Goal: Task Accomplishment & Management: Complete application form

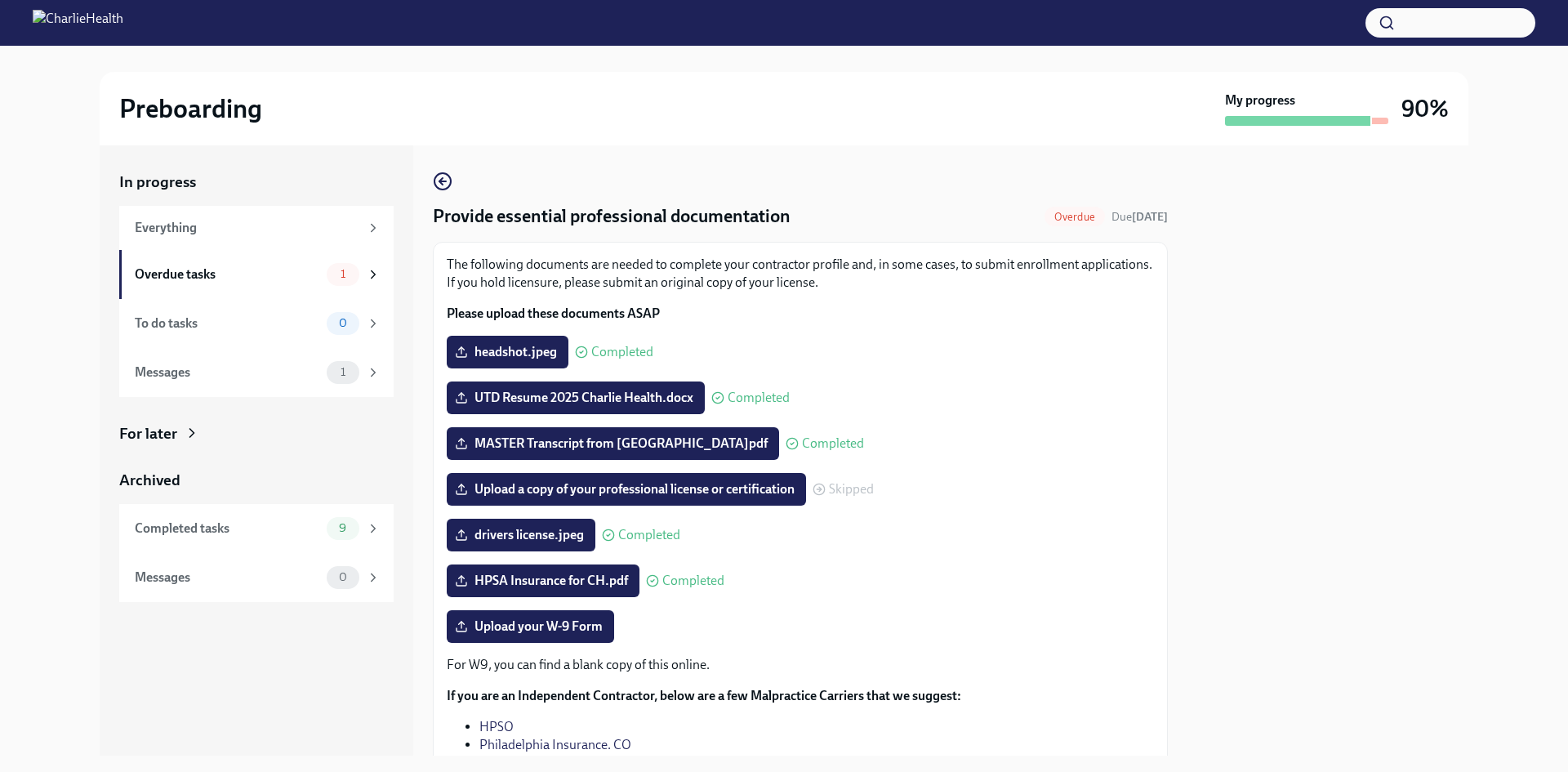
scroll to position [127, 0]
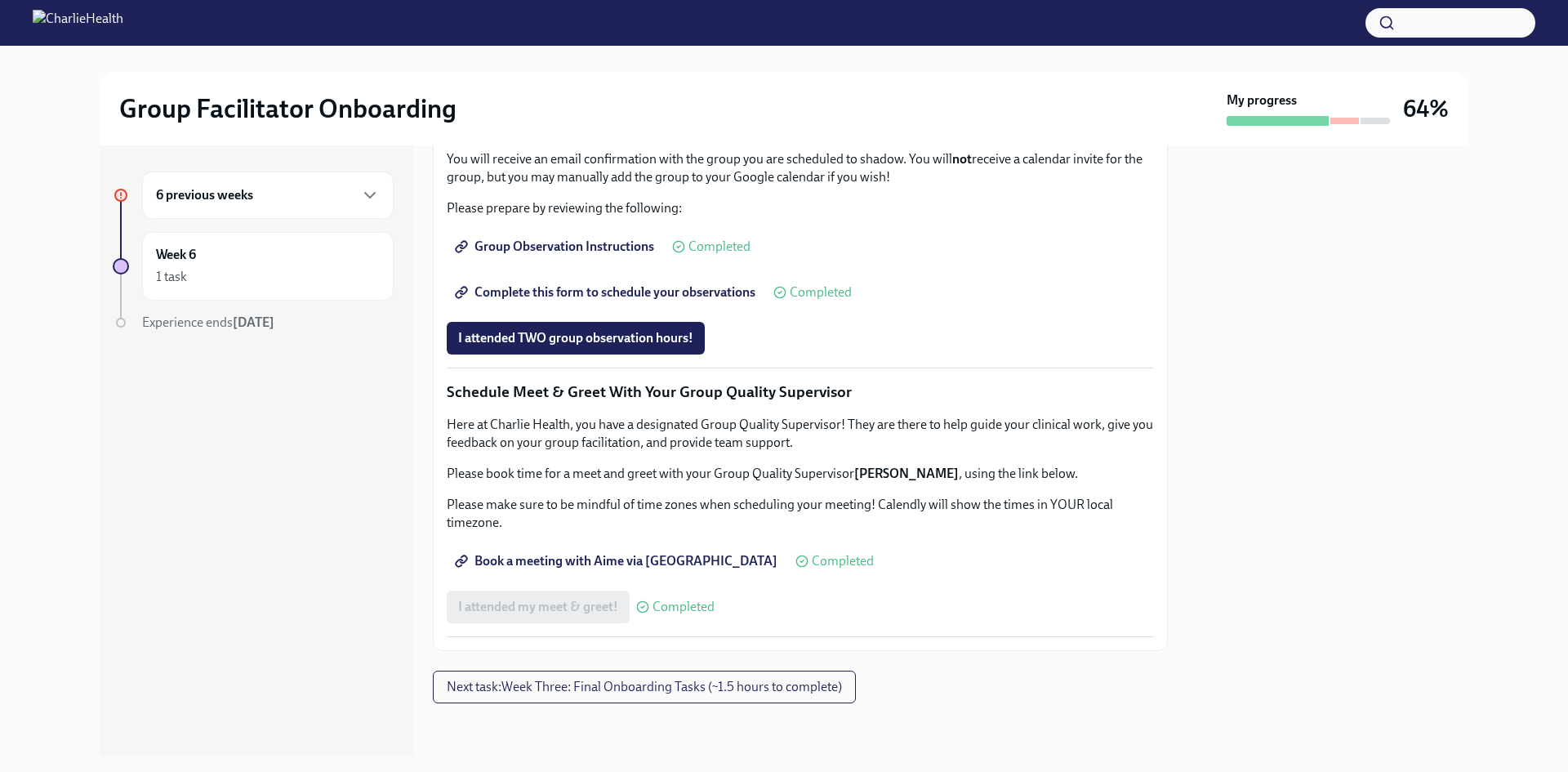
scroll to position [1451, 0]
click at [619, 338] on span "I attended TWO group observation hours!" at bounding box center [576, 337] width 235 height 16
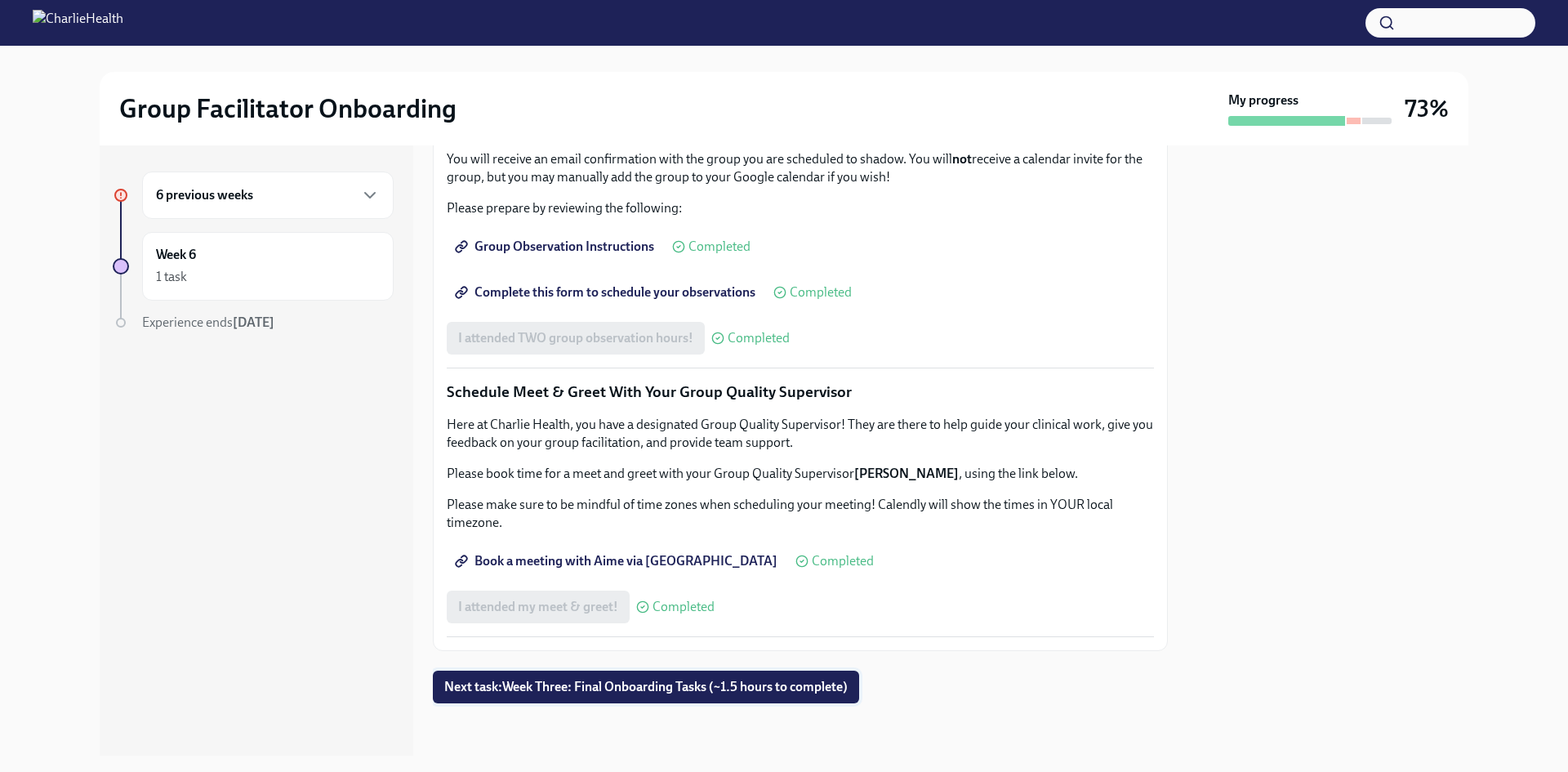
click at [632, 689] on span "Next task : Week Three: Final Onboarding Tasks (~1.5 hours to complete)" at bounding box center [646, 687] width 403 height 16
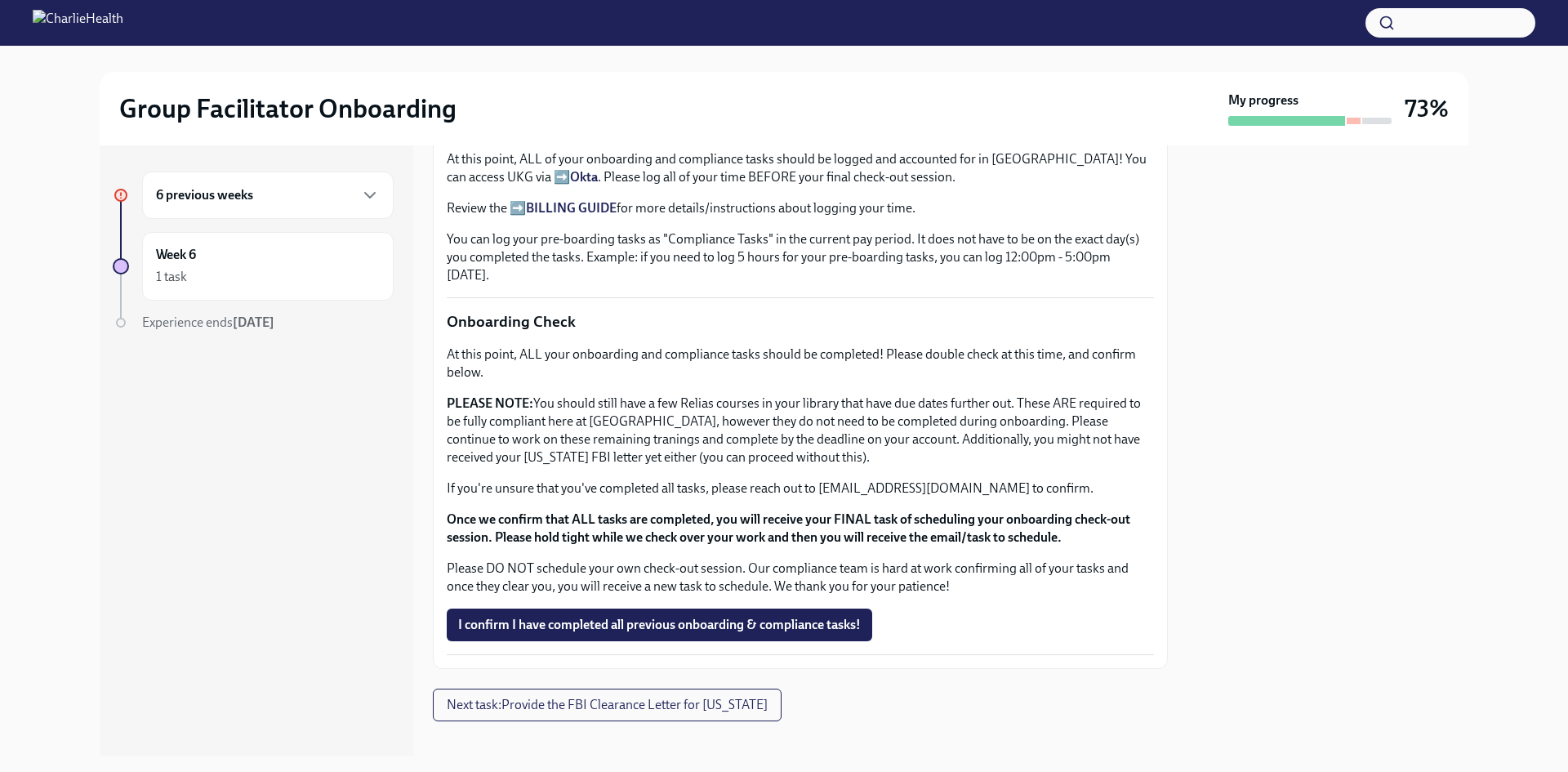
scroll to position [1219, 0]
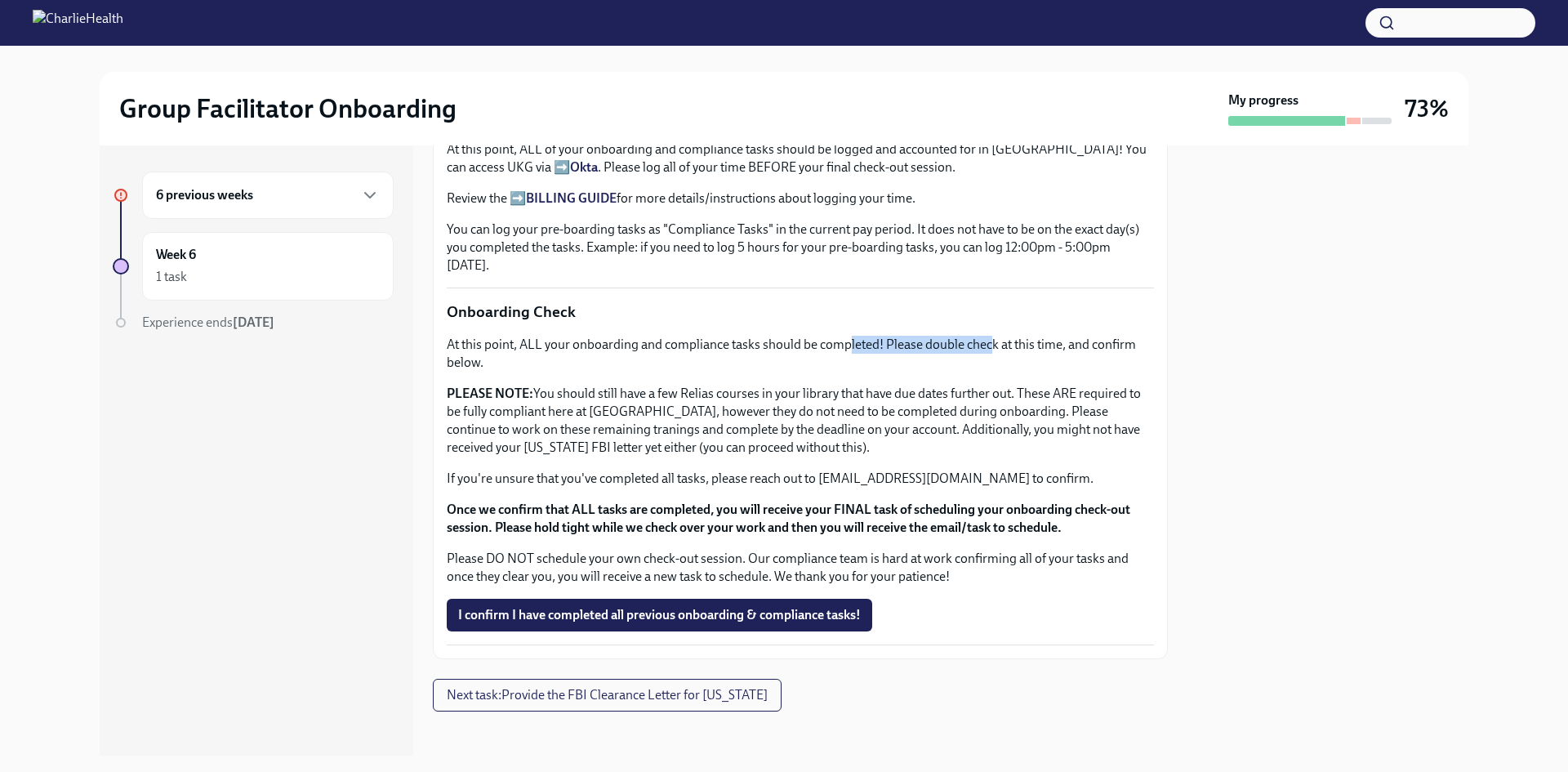
drag, startPoint x: 889, startPoint y: 339, endPoint x: 993, endPoint y: 338, distance: 104.0
click at [993, 338] on p "At this point, ALL your onboarding and compliance tasks should be completed! Pl…" at bounding box center [800, 354] width 707 height 36
click at [992, 339] on p "At this point, ALL your onboarding and compliance tasks should be completed! Pl…" at bounding box center [800, 354] width 707 height 36
click at [837, 481] on div "At this point, ALL your onboarding and compliance tasks should be completed! Pl…" at bounding box center [800, 461] width 707 height 250
drag, startPoint x: 875, startPoint y: 471, endPoint x: 1069, endPoint y: 475, distance: 194.0
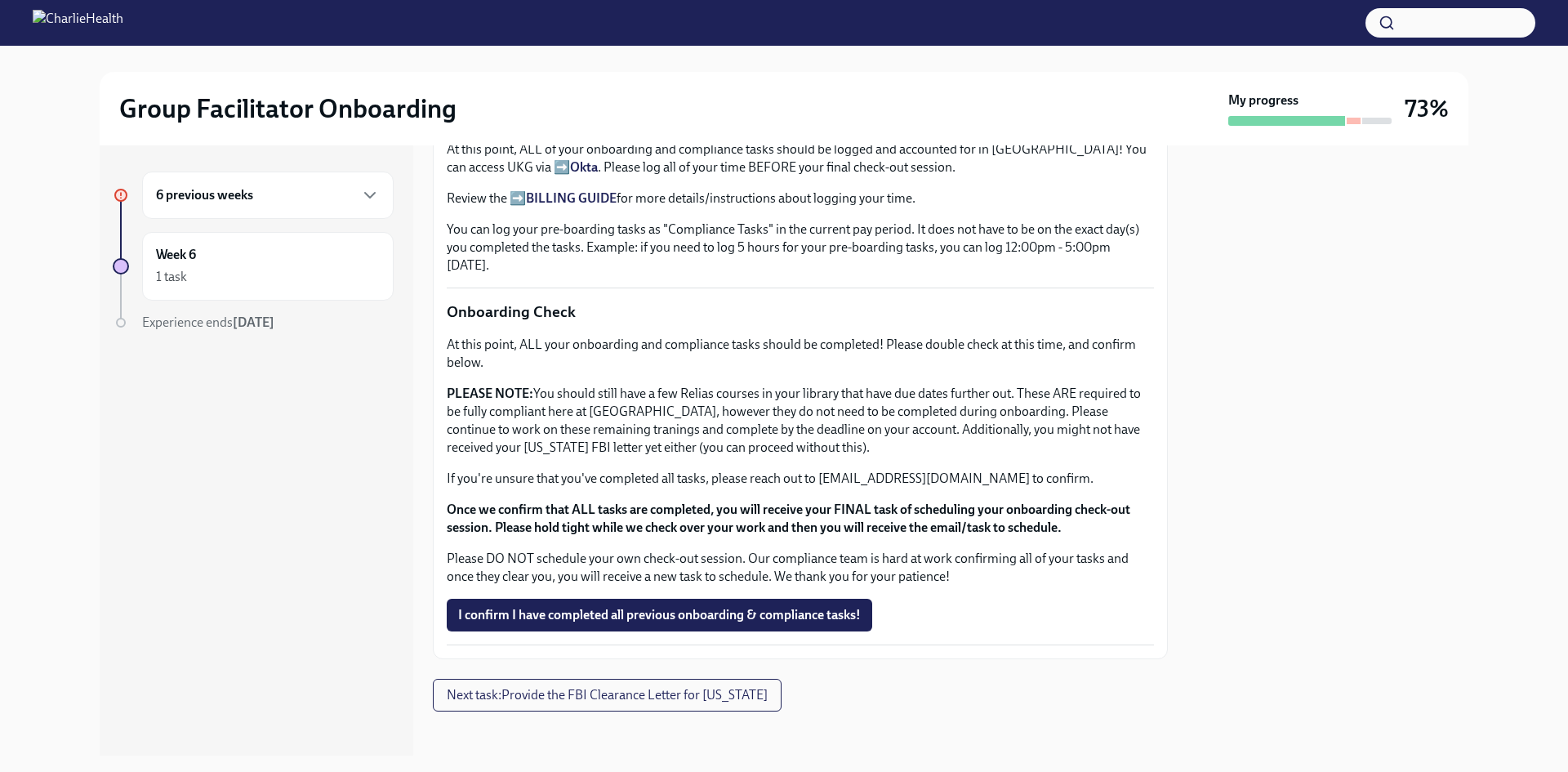
click at [1069, 475] on p "If you're unsure that you've completed all tasks, please reach out to [EMAIL_AD…" at bounding box center [800, 479] width 707 height 18
click at [943, 475] on p "If you're unsure that you've completed all tasks, please reach out to [EMAIL_AD…" at bounding box center [800, 479] width 707 height 18
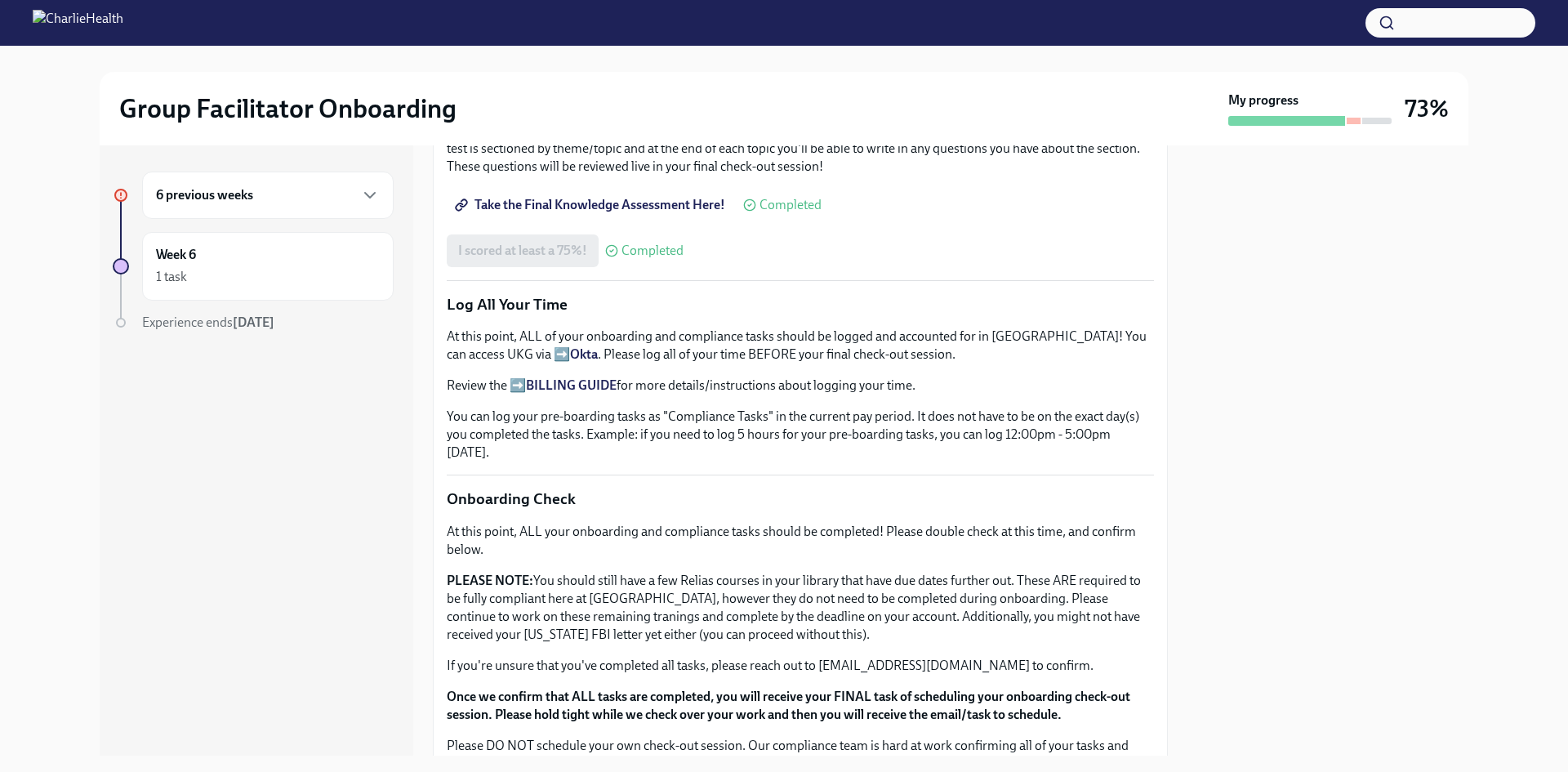
scroll to position [892, 0]
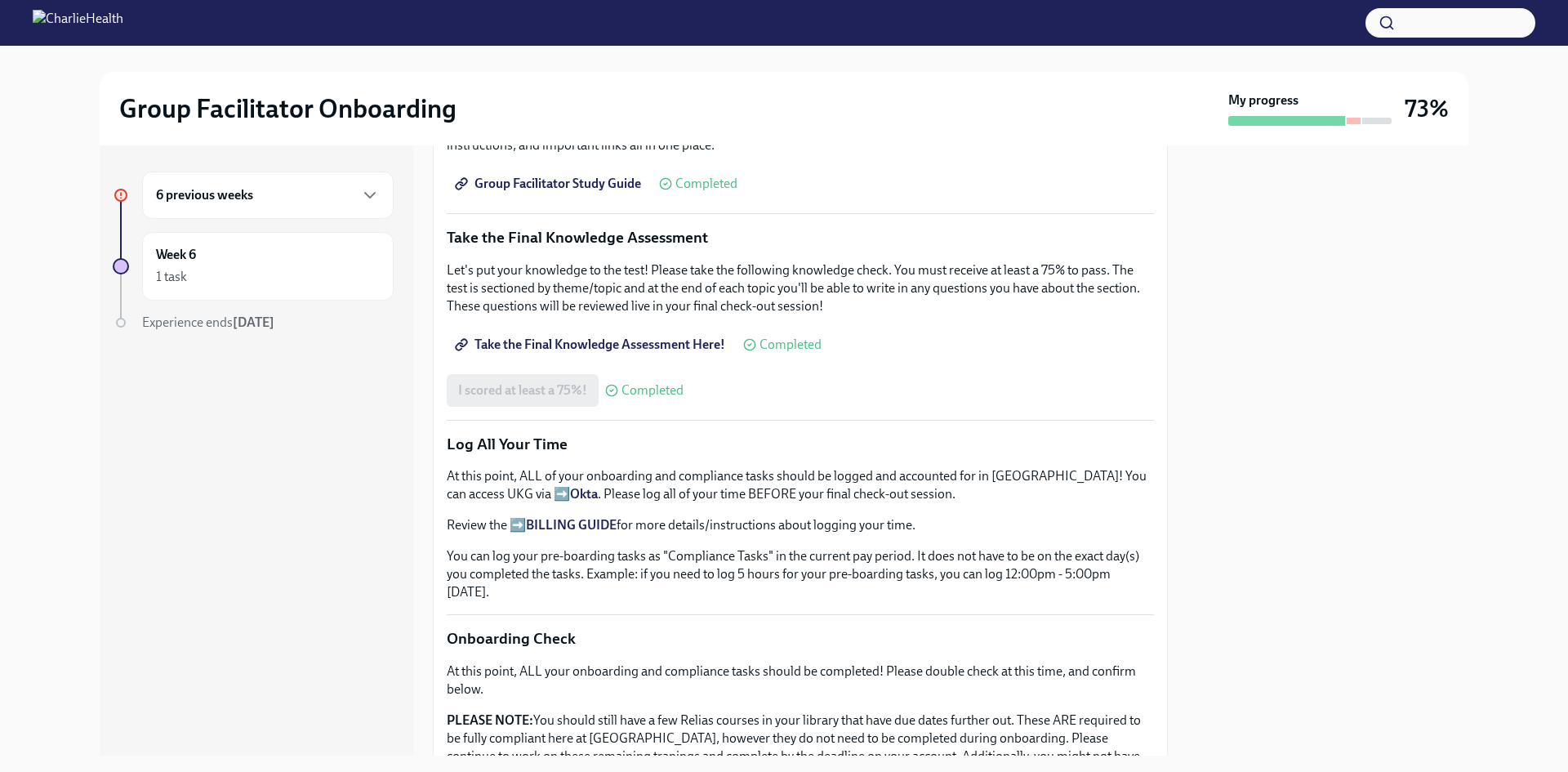
click at [328, 202] on div "6 previous weeks" at bounding box center [267, 195] width 223 height 20
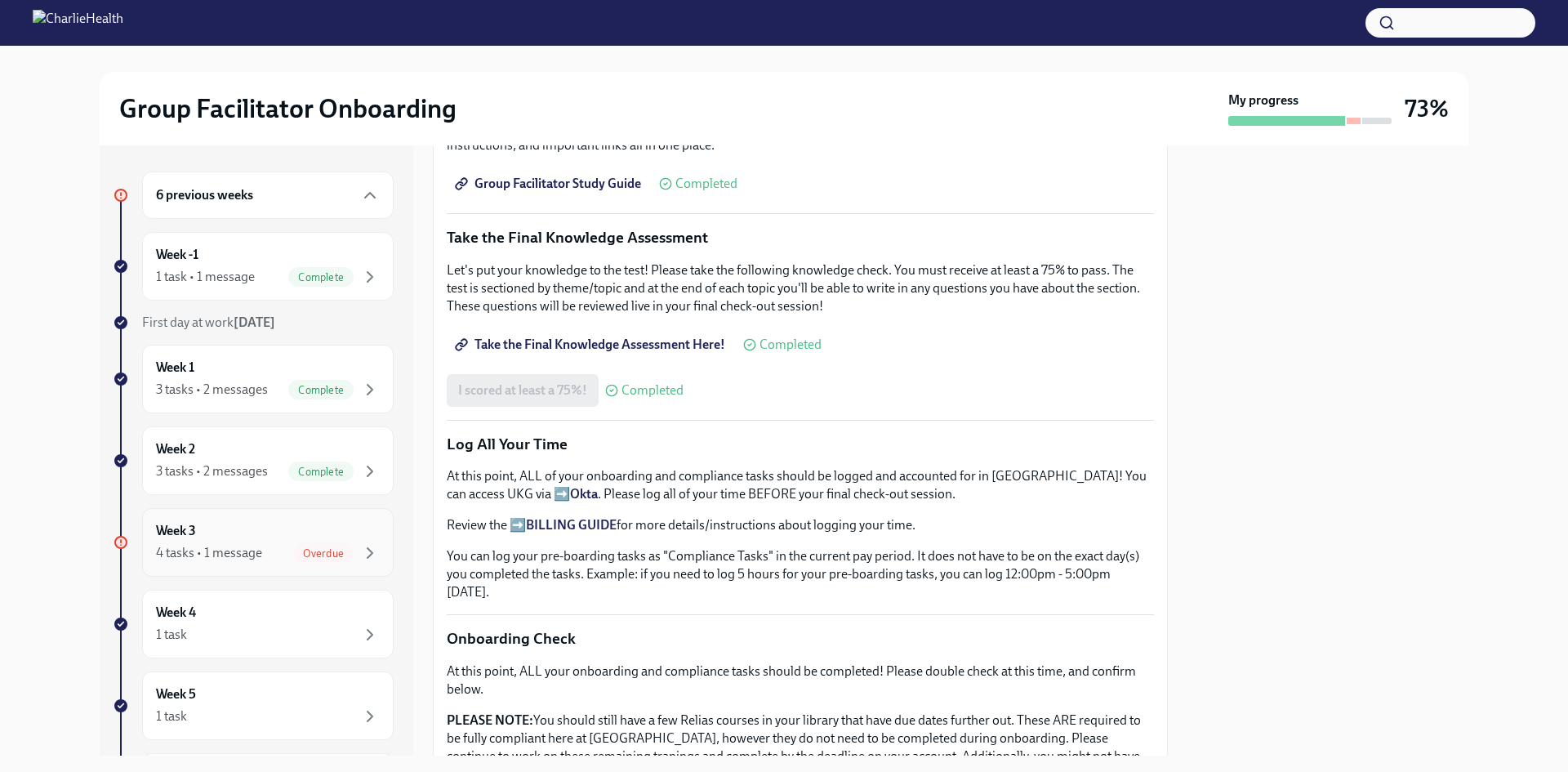
click at [307, 528] on div "Week 3 4 tasks • 1 message Overdue" at bounding box center [267, 542] width 223 height 41
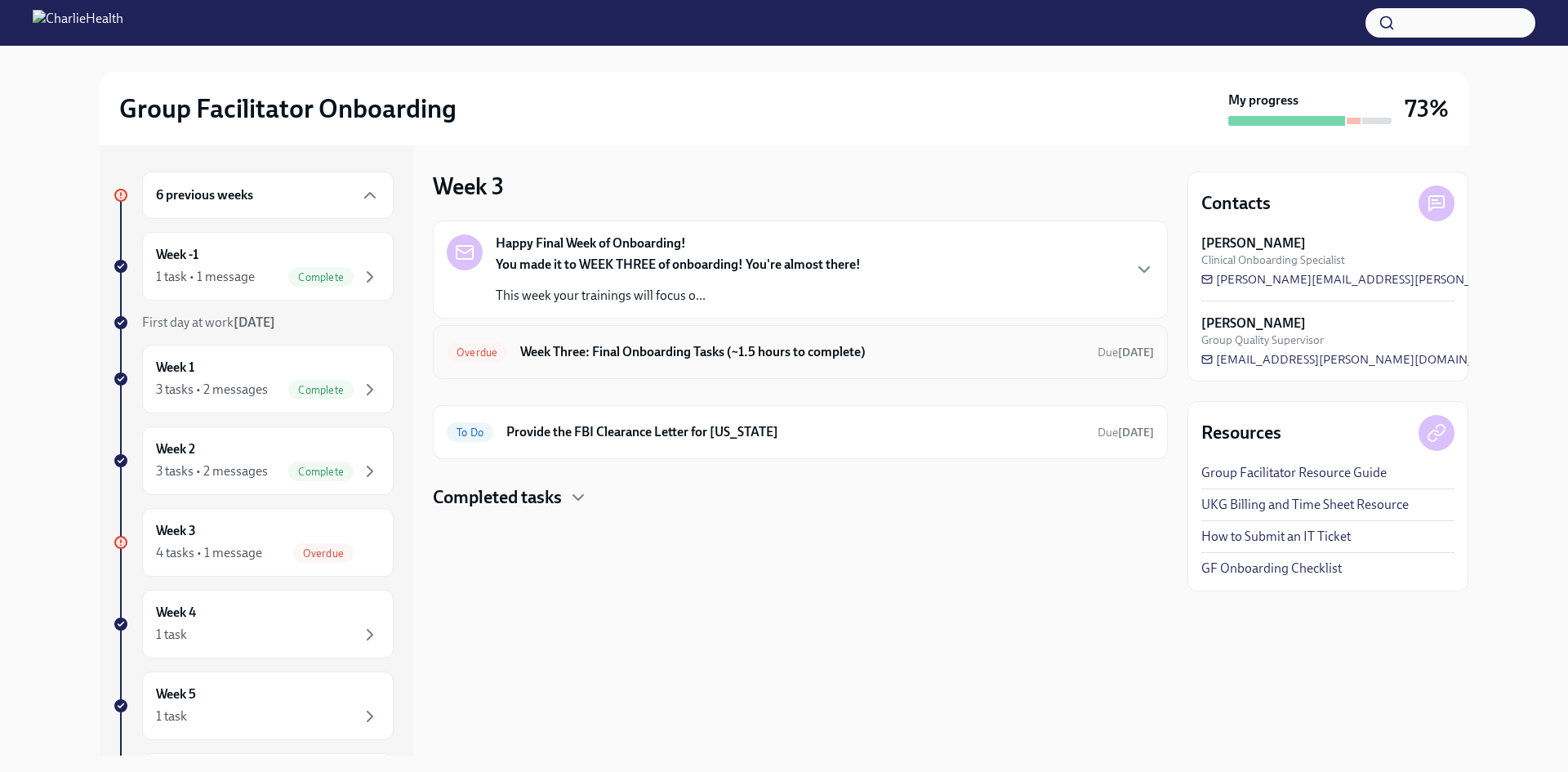
click at [707, 369] on div "Overdue Week Three: Final Onboarding Tasks (~1.5 hours to complete) Due [DATE]" at bounding box center [800, 352] width 735 height 54
click at [775, 341] on div "Overdue Week Three: Final Onboarding Tasks (~1.5 hours to complete) Due [DATE]" at bounding box center [800, 352] width 707 height 26
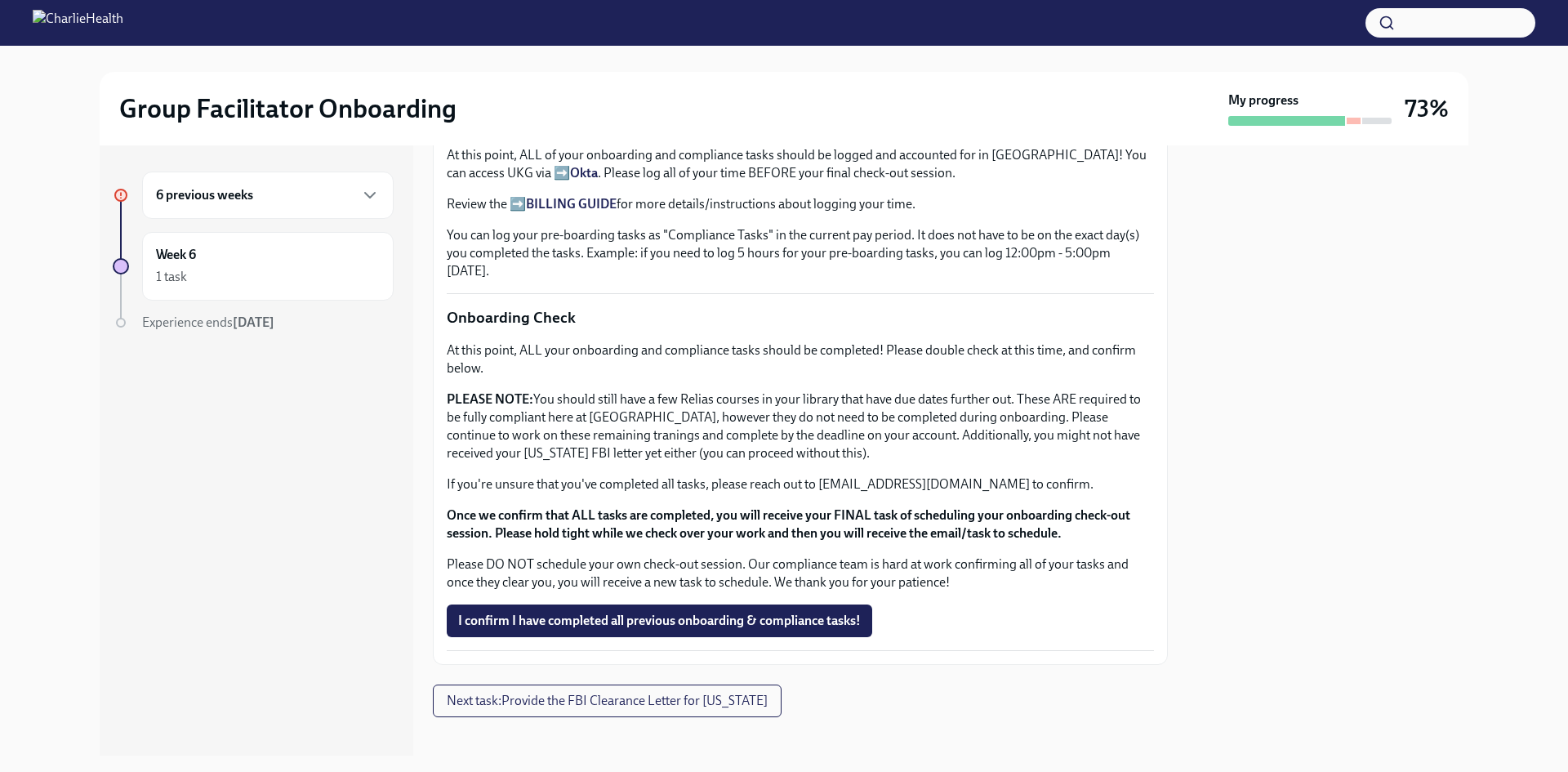
scroll to position [1219, 0]
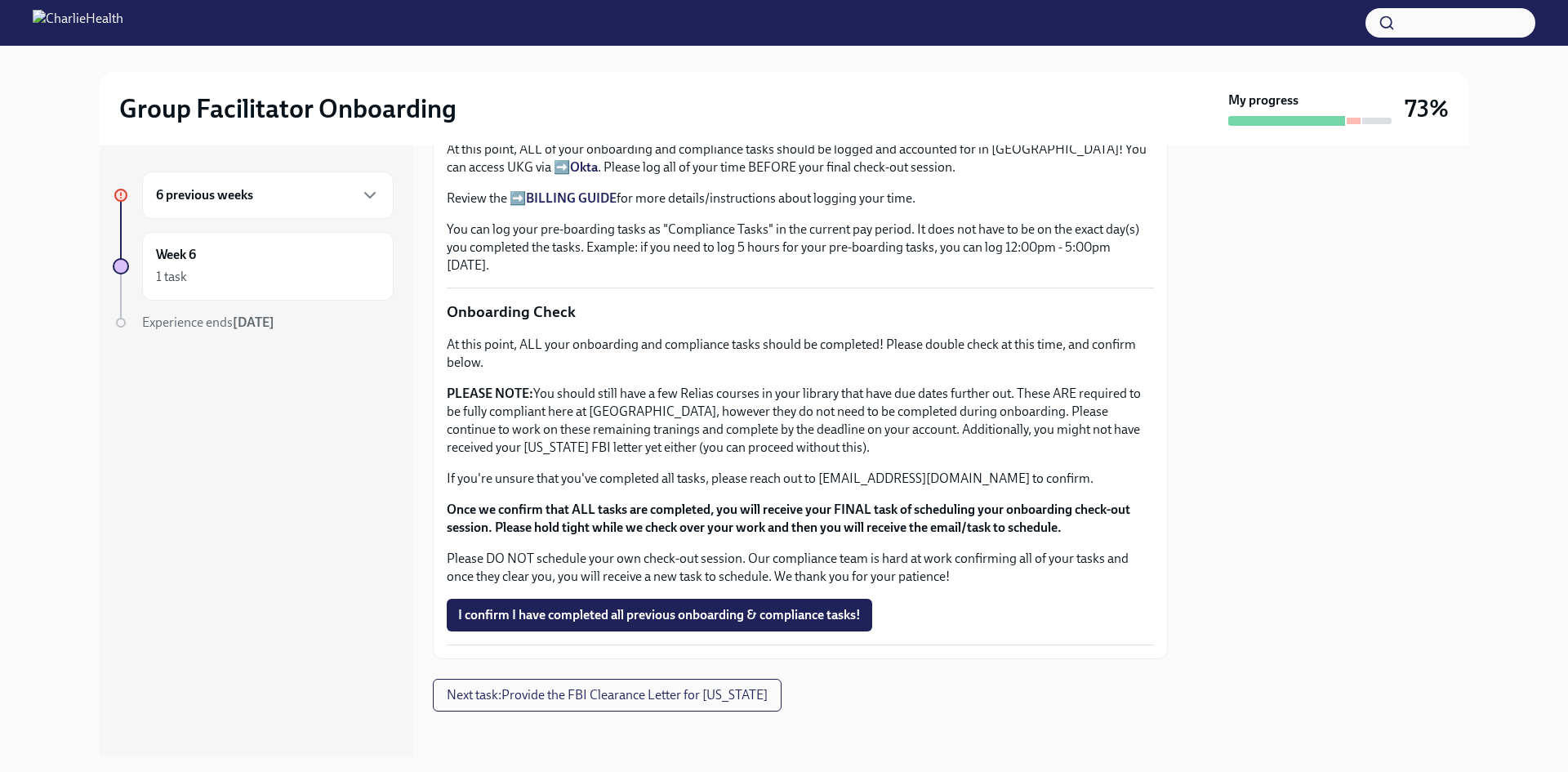
click at [238, 207] on div "6 previous weeks" at bounding box center [267, 196] width 251 height 48
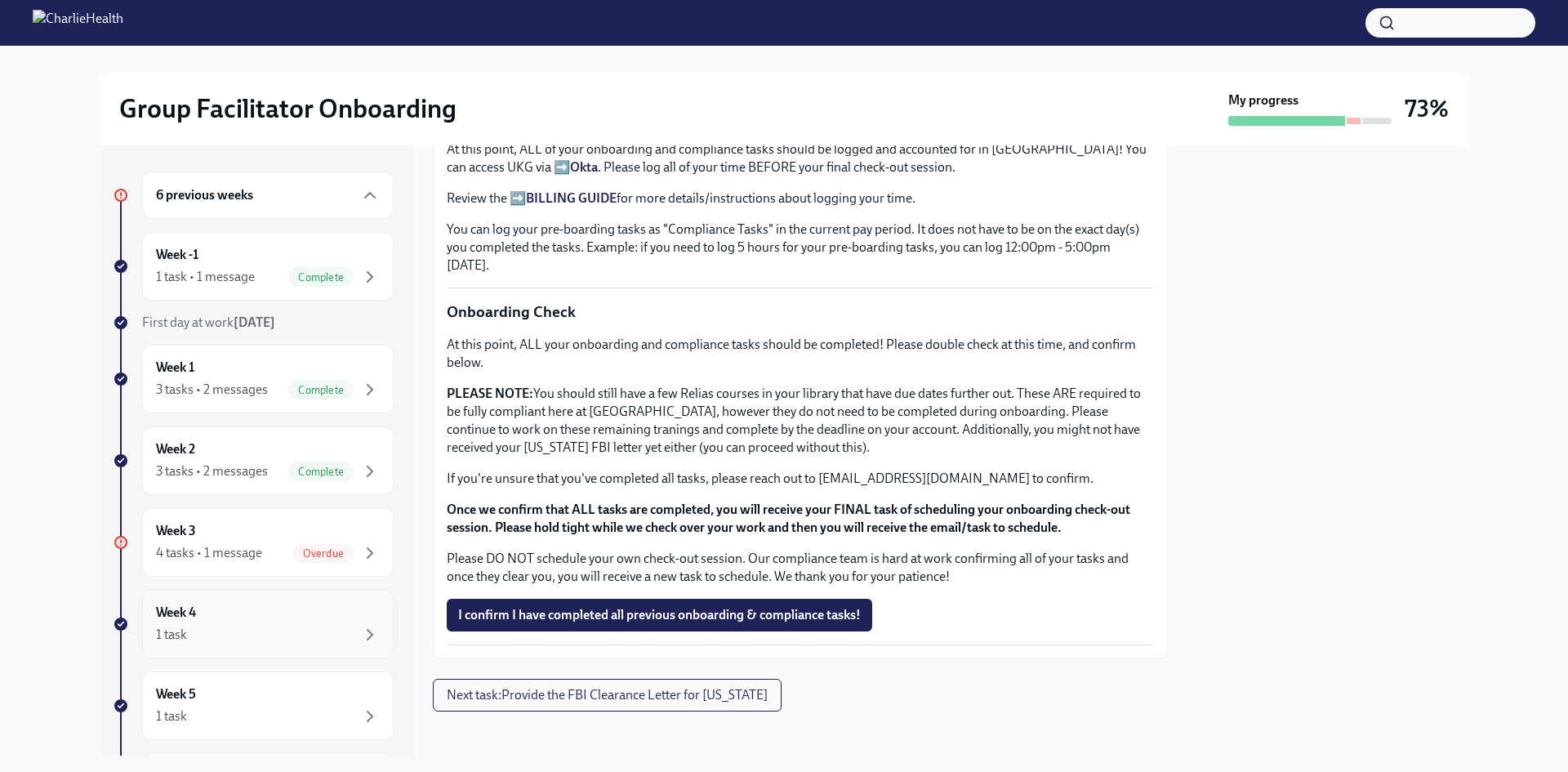
click at [311, 610] on div "Week 4 1 task" at bounding box center [267, 624] width 223 height 41
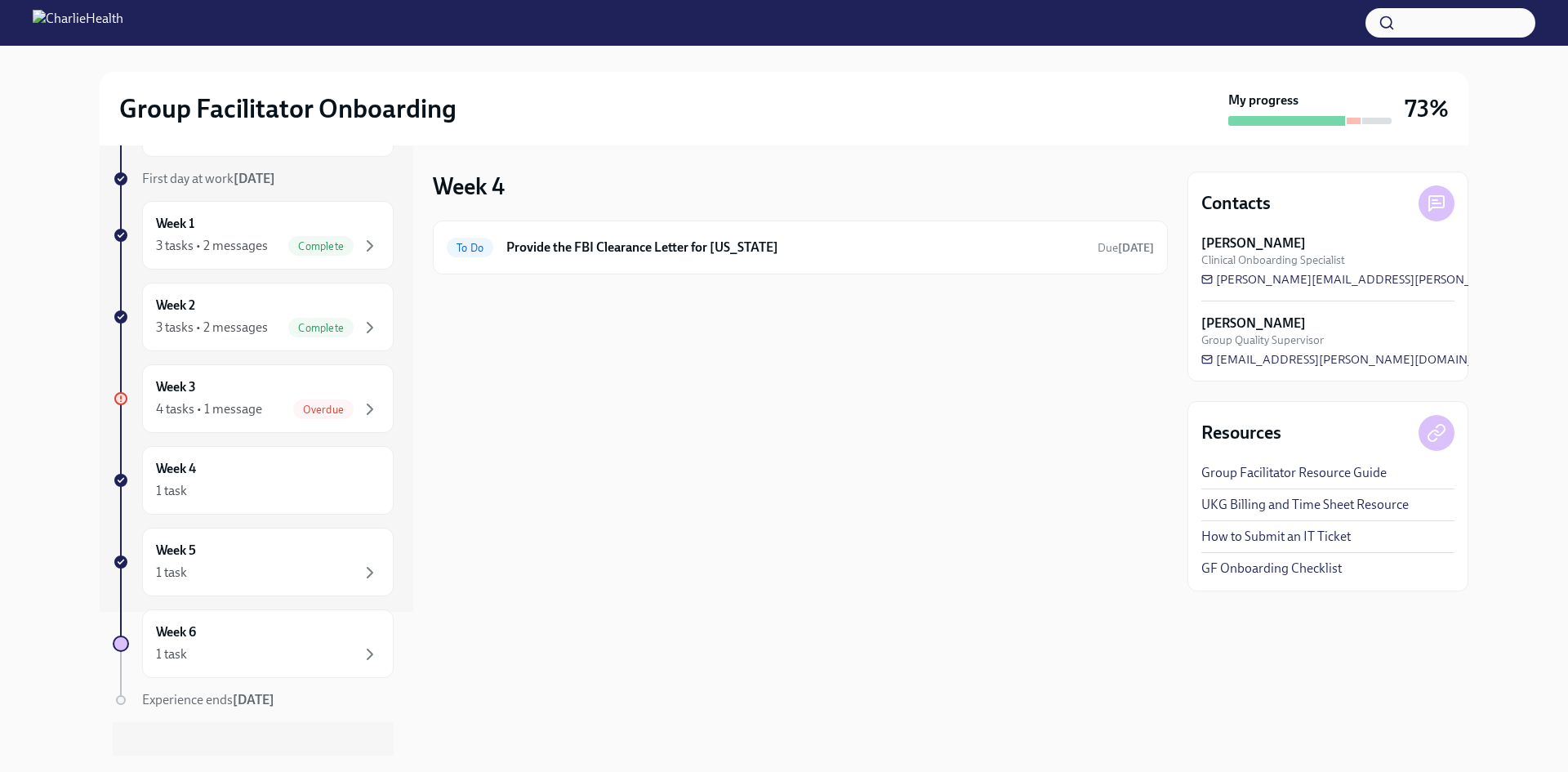
scroll to position [162, 0]
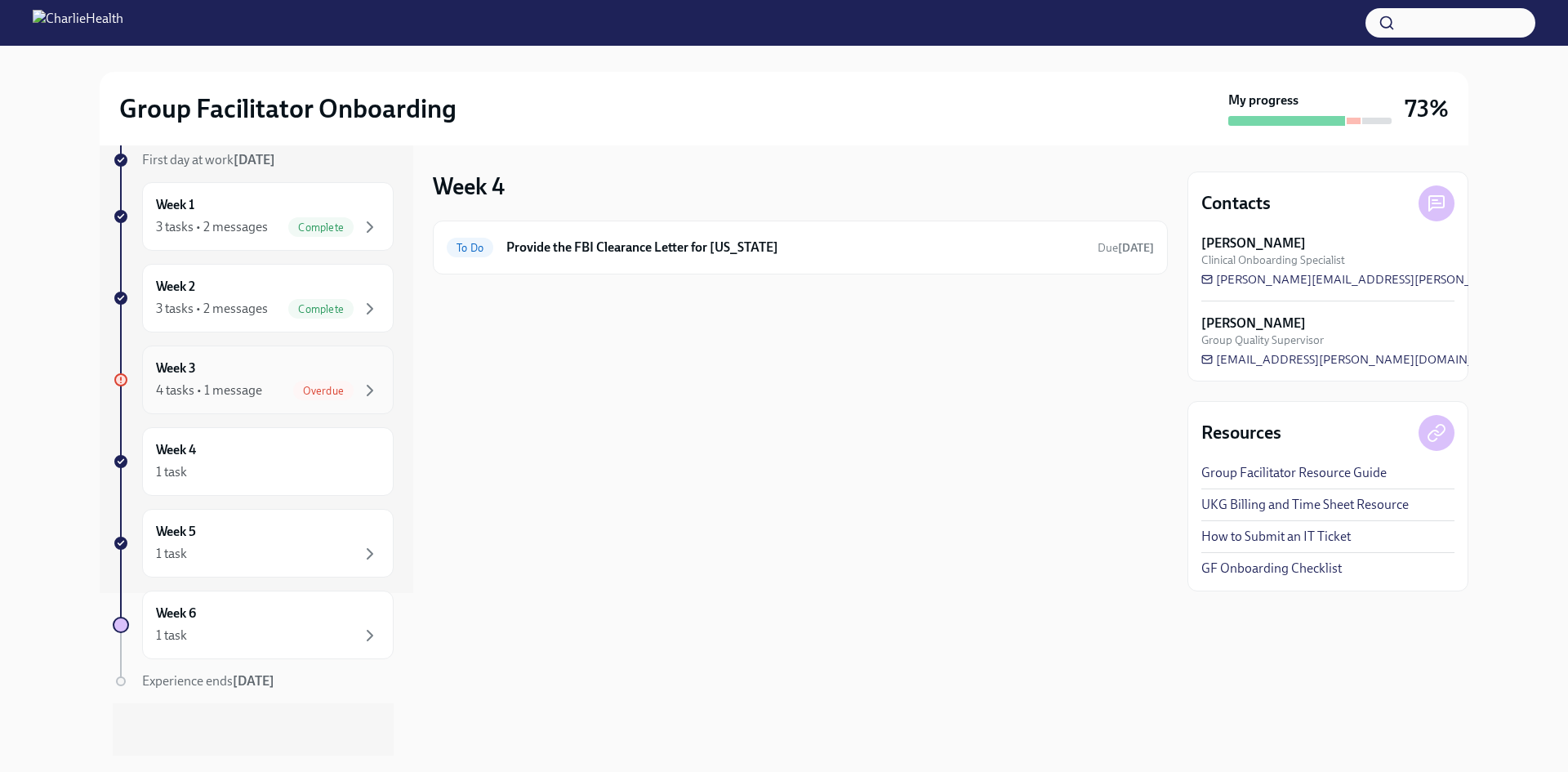
click at [290, 362] on div "Week 3 4 tasks • 1 message Overdue" at bounding box center [267, 379] width 223 height 41
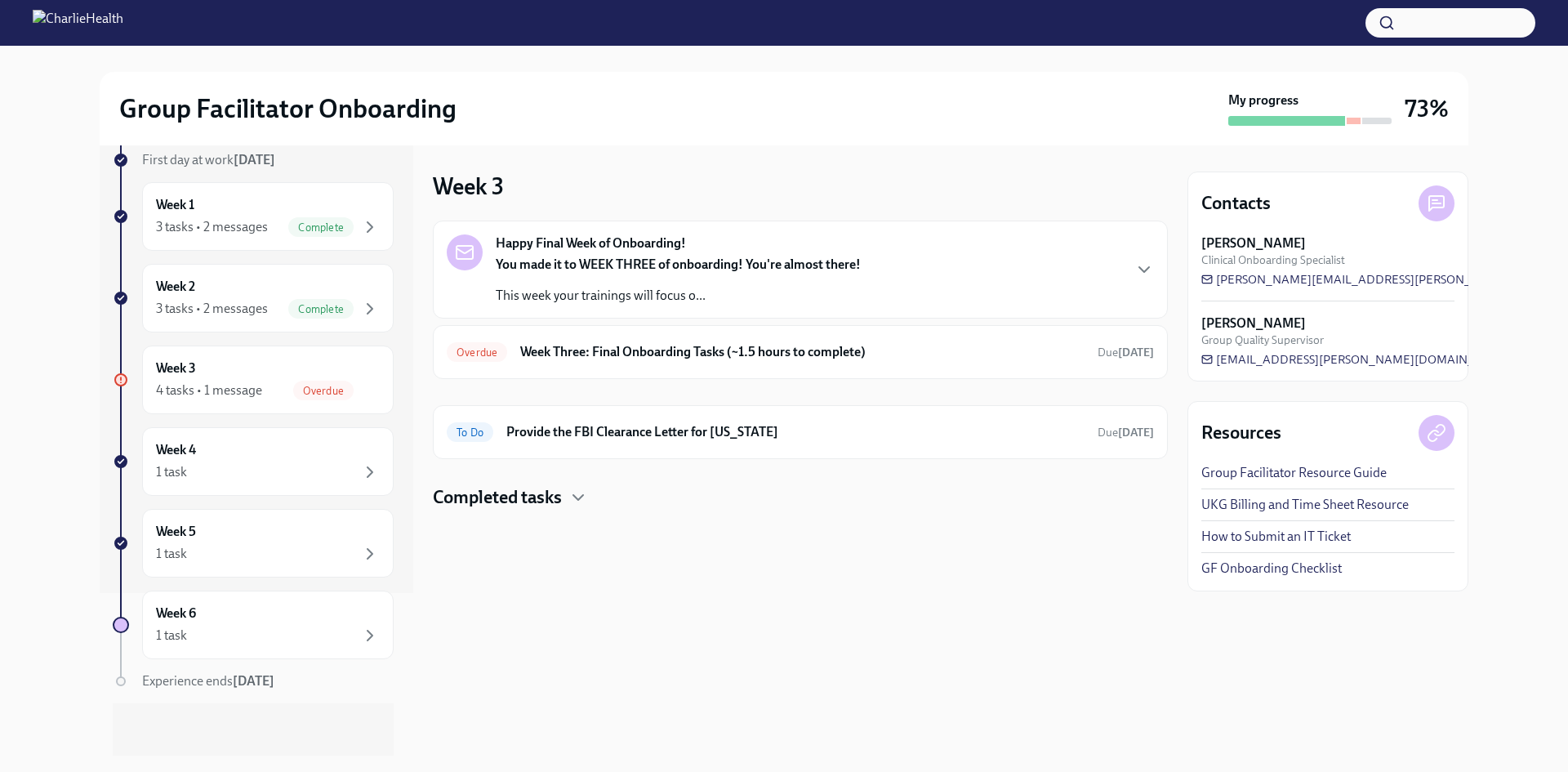
drag, startPoint x: 515, startPoint y: 520, endPoint x: 514, endPoint y: 484, distance: 36.0
click at [509, 519] on div at bounding box center [800, 536] width 735 height 53
click at [517, 484] on div "Happy Final Week of Onboarding! You made it to WEEK THREE of onboarding! You're…" at bounding box center [800, 365] width 735 height 290
click at [539, 500] on h4 "Completed tasks" at bounding box center [497, 498] width 129 height 25
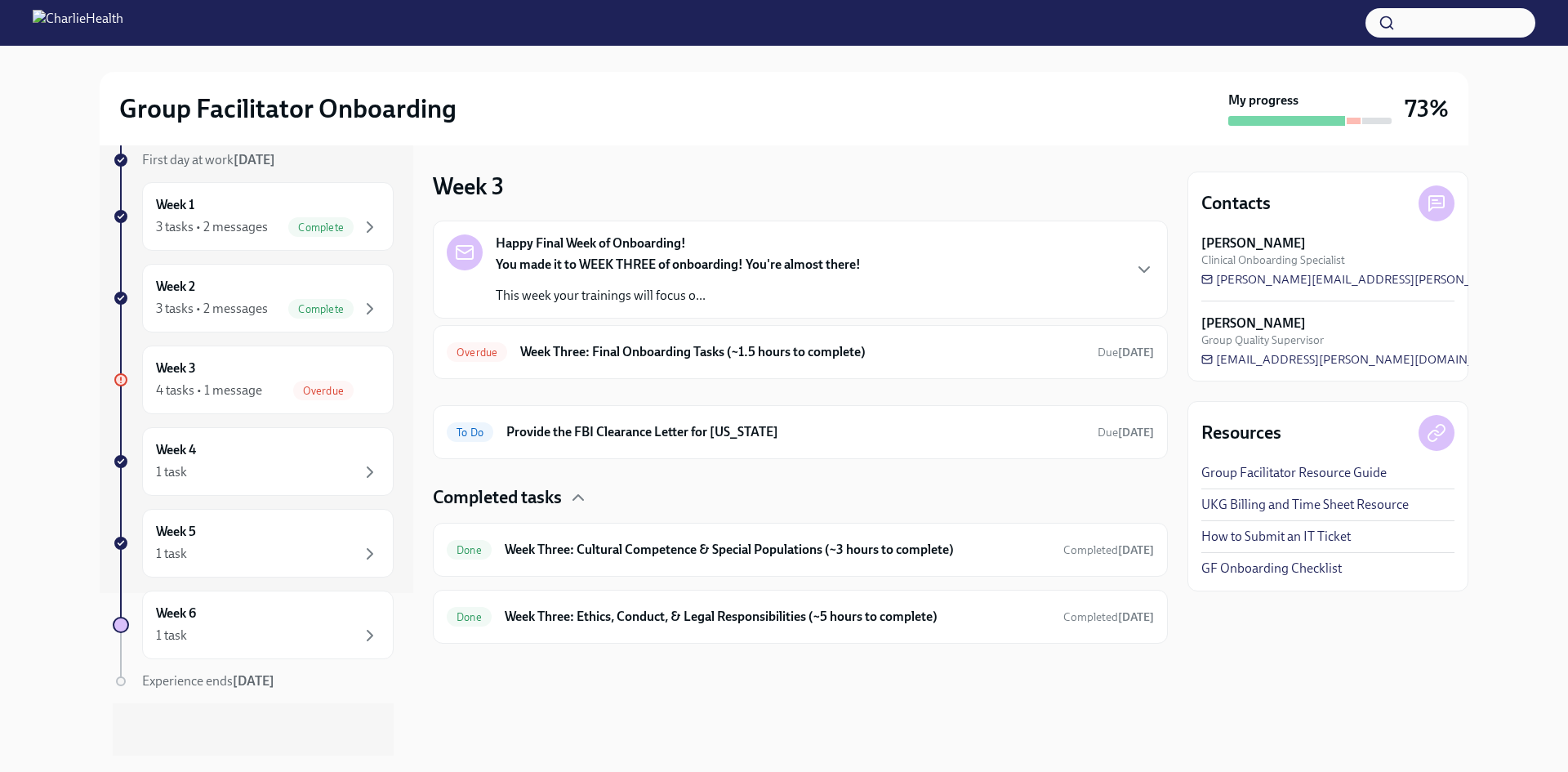
click at [566, 495] on div "Completed tasks" at bounding box center [800, 498] width 735 height 25
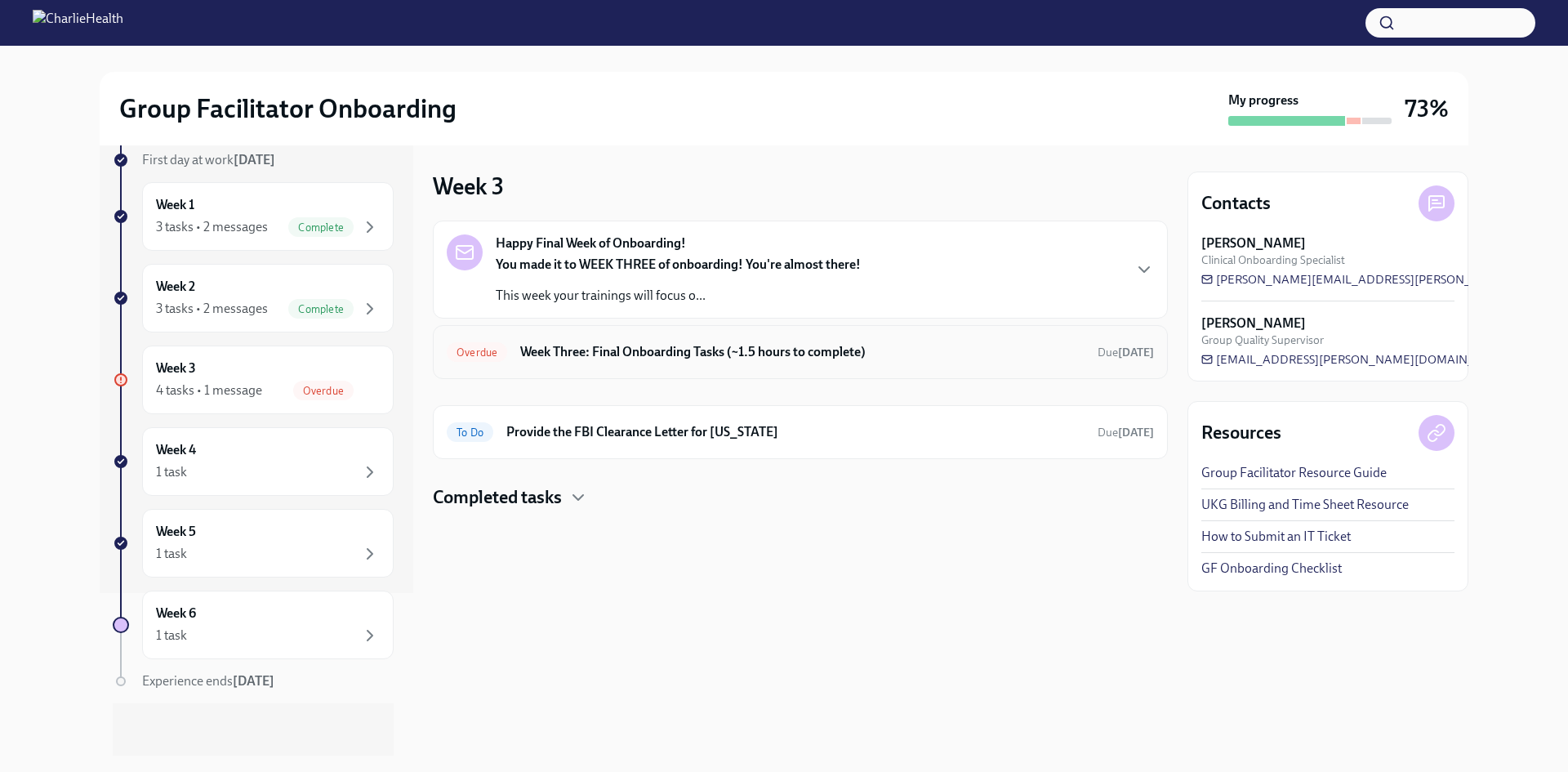
click at [617, 354] on h6 "Week Three: Final Onboarding Tasks (~1.5 hours to complete)" at bounding box center [802, 352] width 564 height 18
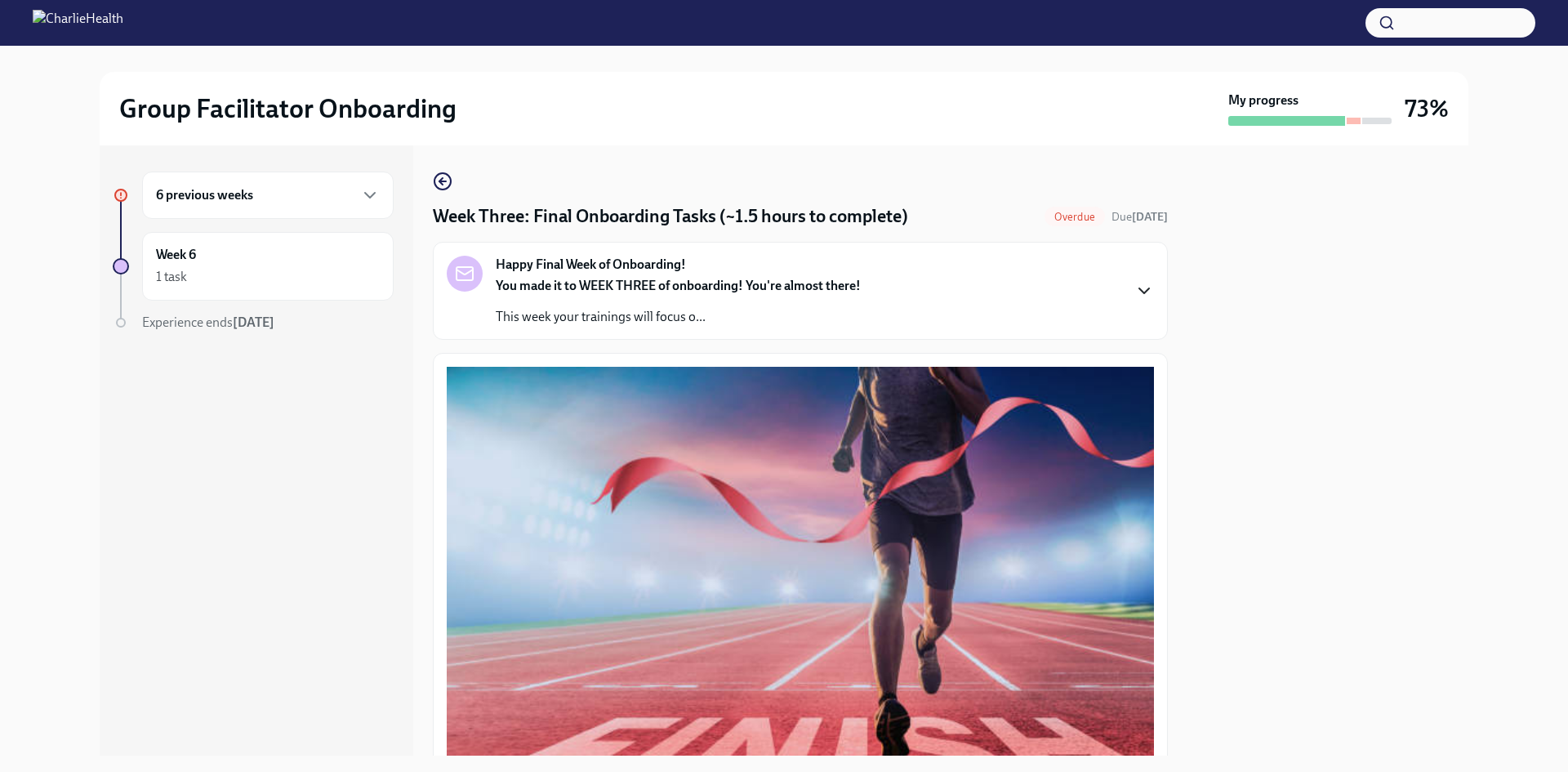
click at [1134, 300] on icon "button" at bounding box center [1144, 290] width 20 height 20
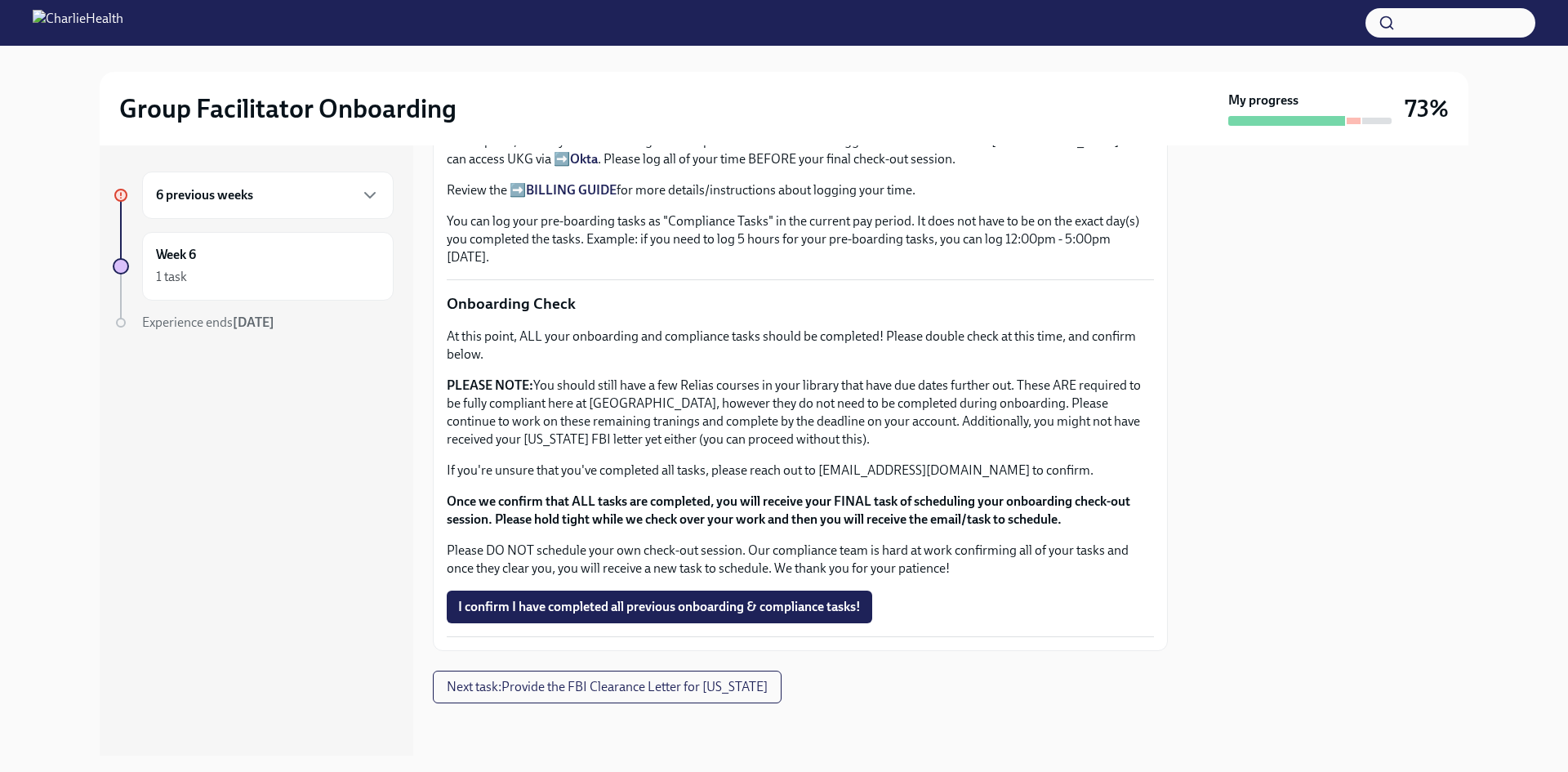
scroll to position [1863, 0]
click at [760, 420] on p "PLEASE NOTE: You should still have a few Relias courses in your library that ha…" at bounding box center [800, 412] width 707 height 72
drag, startPoint x: 678, startPoint y: 406, endPoint x: 1083, endPoint y: 395, distance: 405.1
click at [1083, 395] on p "PLEASE NOTE: You should still have a few Relias courses in your library that ha…" at bounding box center [800, 412] width 707 height 72
click at [1068, 408] on p "PLEASE NOTE: You should still have a few Relias courses in your library that ha…" at bounding box center [800, 412] width 707 height 72
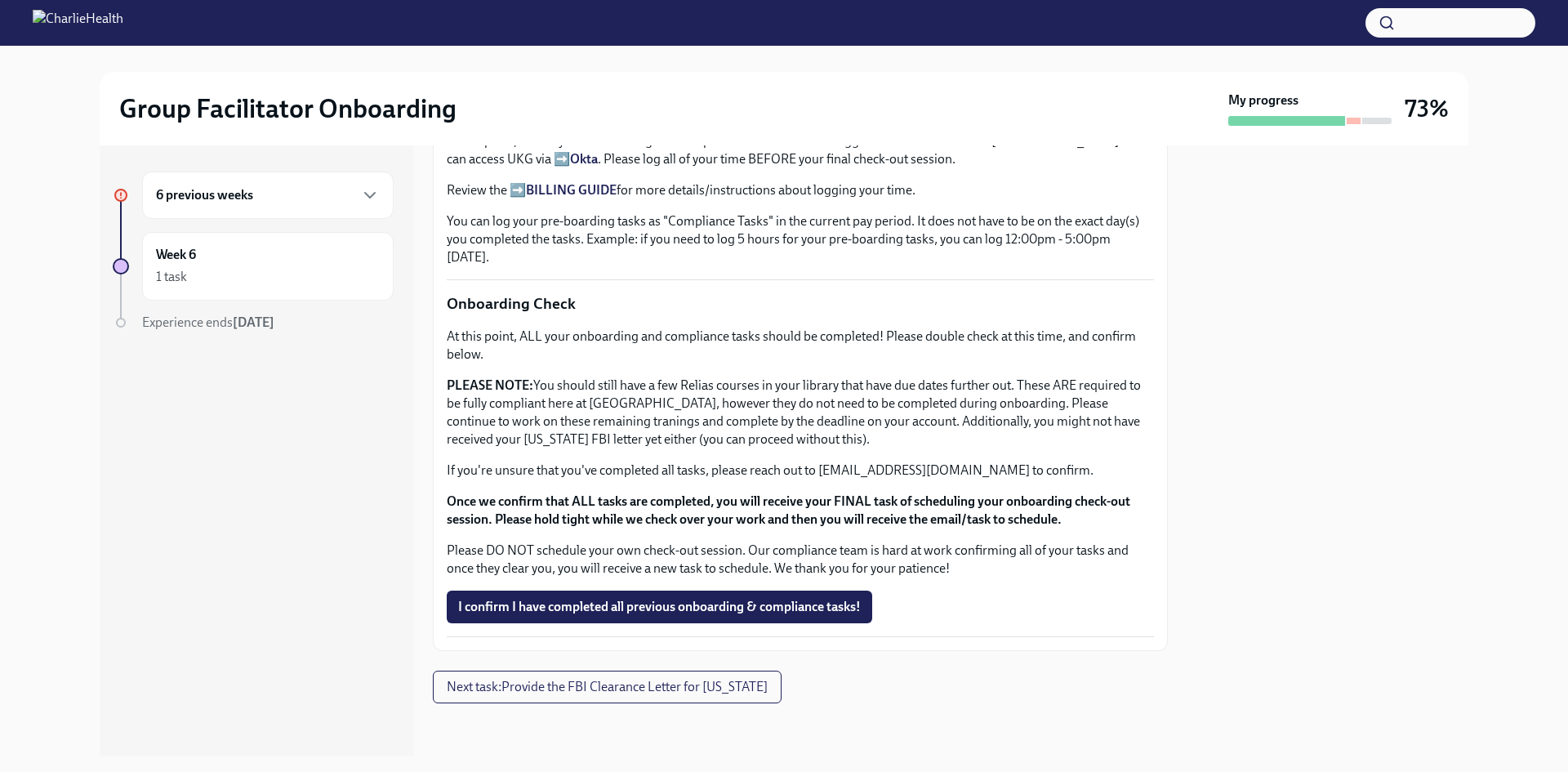
click at [848, 538] on div "At this point, ALL your onboarding and compliance tasks should be completed! Pl…" at bounding box center [800, 453] width 707 height 250
drag, startPoint x: 818, startPoint y: 470, endPoint x: 1037, endPoint y: 472, distance: 219.0
click at [1037, 472] on p "If you're unsure that you've completed all tasks, please reach out to [EMAIL_AD…" at bounding box center [800, 470] width 707 height 18
copy p "[EMAIL_ADDRESS][DOMAIN_NAME]"
click at [637, 613] on span "I confirm I have completed all previous onboarding & compliance tasks!" at bounding box center [660, 607] width 403 height 16
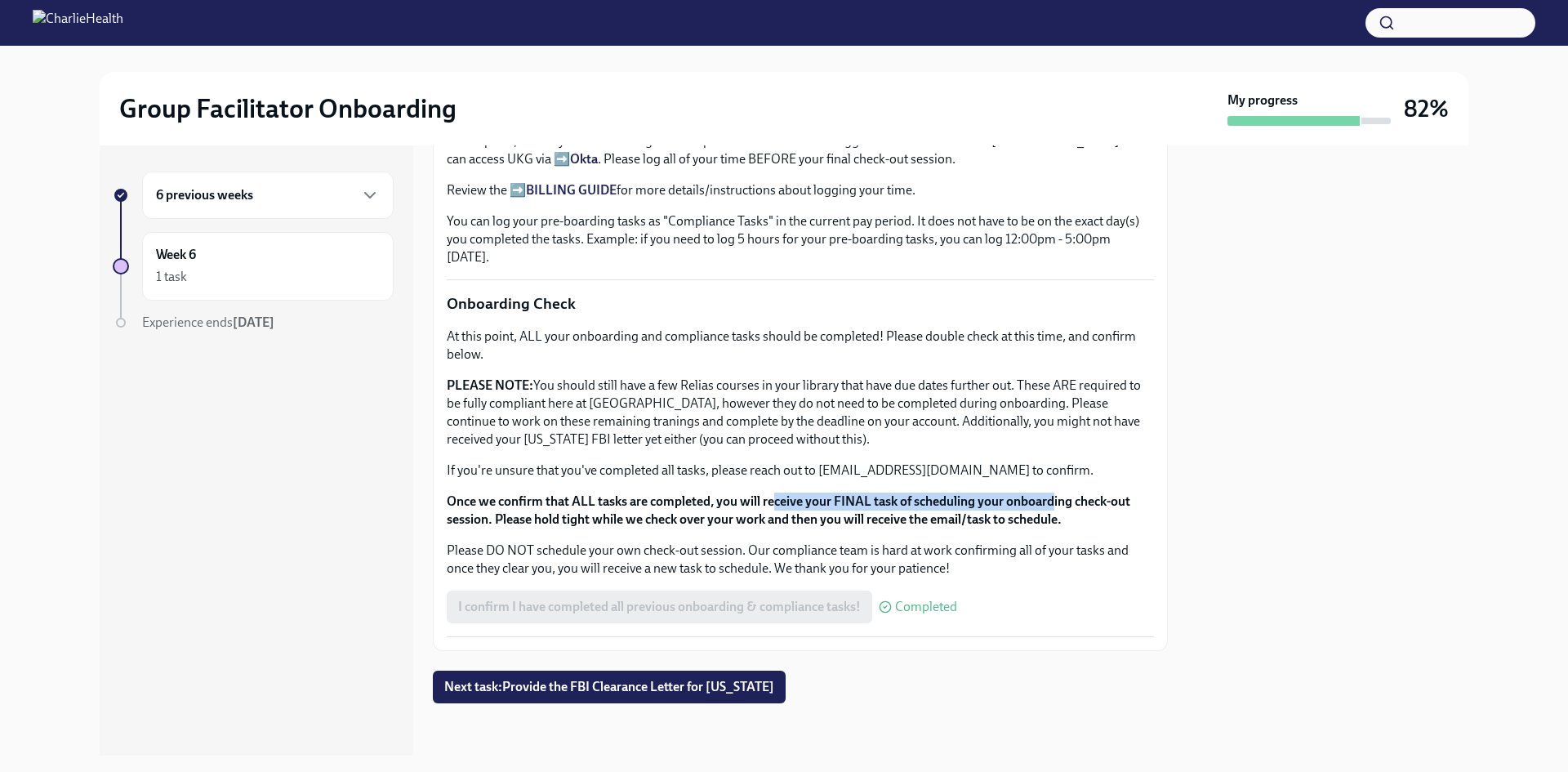
drag, startPoint x: 774, startPoint y: 500, endPoint x: 1054, endPoint y: 504, distance: 280.0
click at [1054, 504] on strong "Once we confirm that ALL tasks are completed, you will receive your FINAL task …" at bounding box center [789, 509] width 684 height 33
click at [1071, 493] on strong "Once we confirm that ALL tasks are completed, you will receive your FINAL task …" at bounding box center [789, 509] width 684 height 33
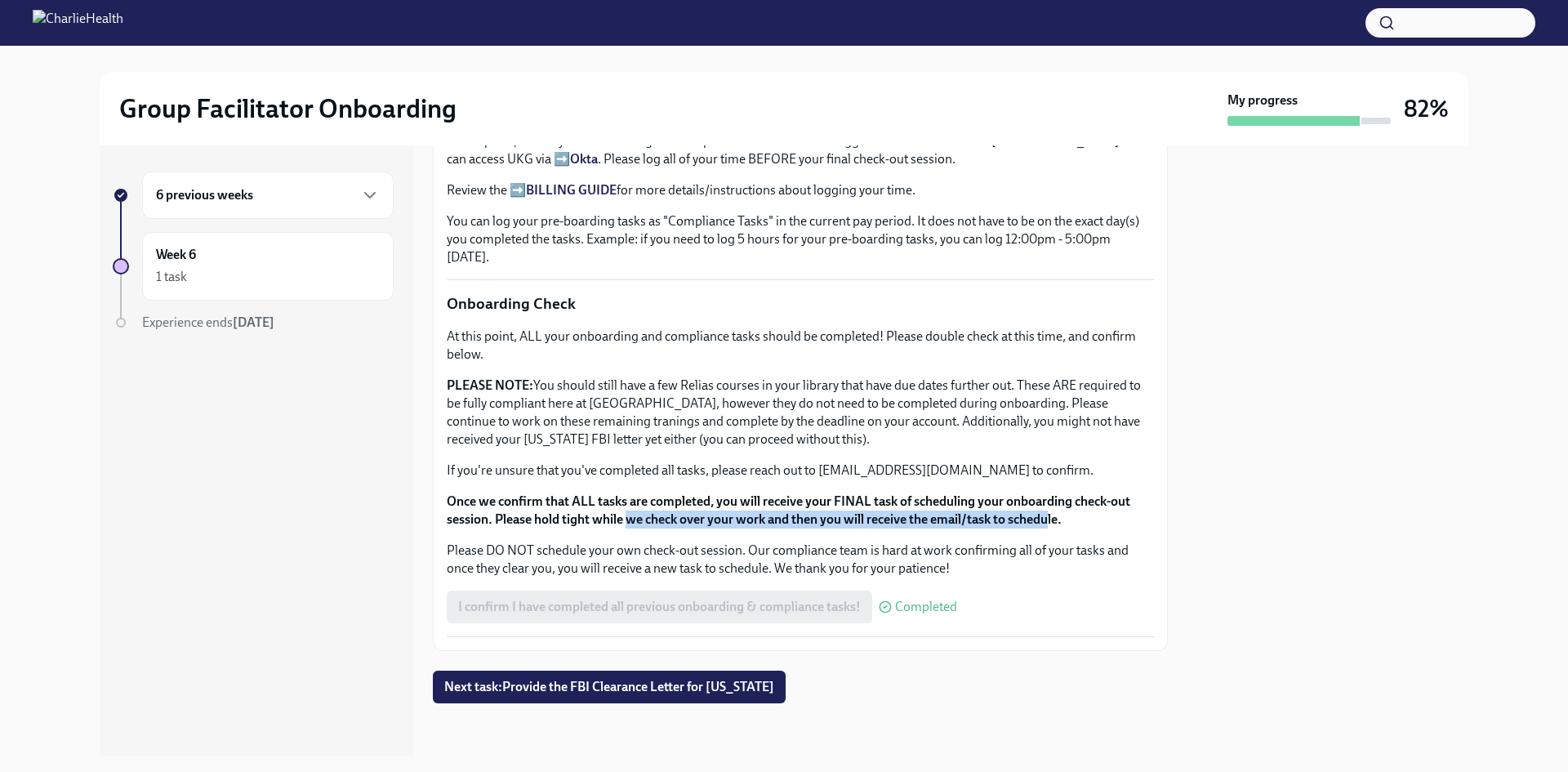
drag, startPoint x: 626, startPoint y: 511, endPoint x: 1051, endPoint y: 522, distance: 425.1
click at [1051, 522] on strong "Once we confirm that ALL tasks are completed, you will receive your FINAL task …" at bounding box center [789, 509] width 684 height 33
